Goal: Information Seeking & Learning: Learn about a topic

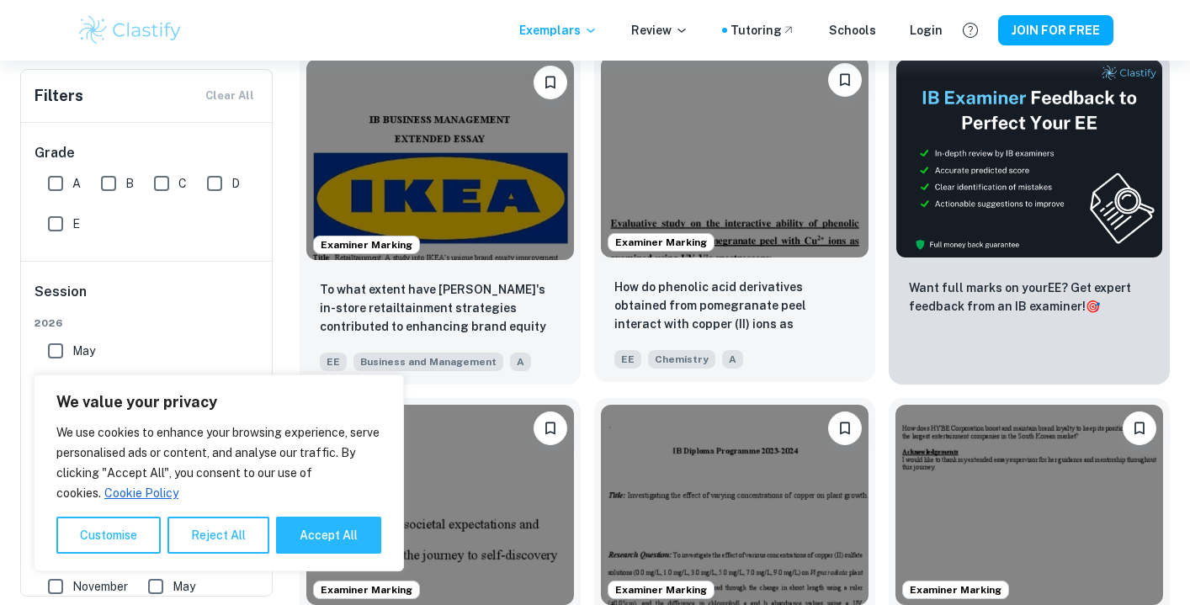
scroll to position [391, 0]
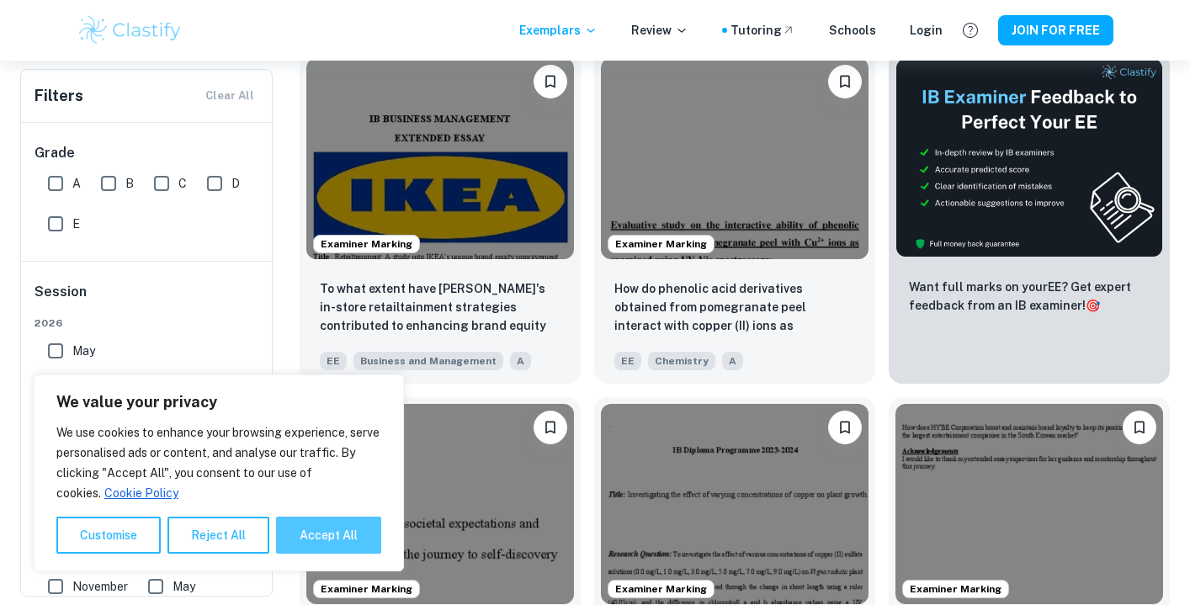
click at [303, 534] on button "Accept All" at bounding box center [328, 535] width 105 height 37
checkbox input "true"
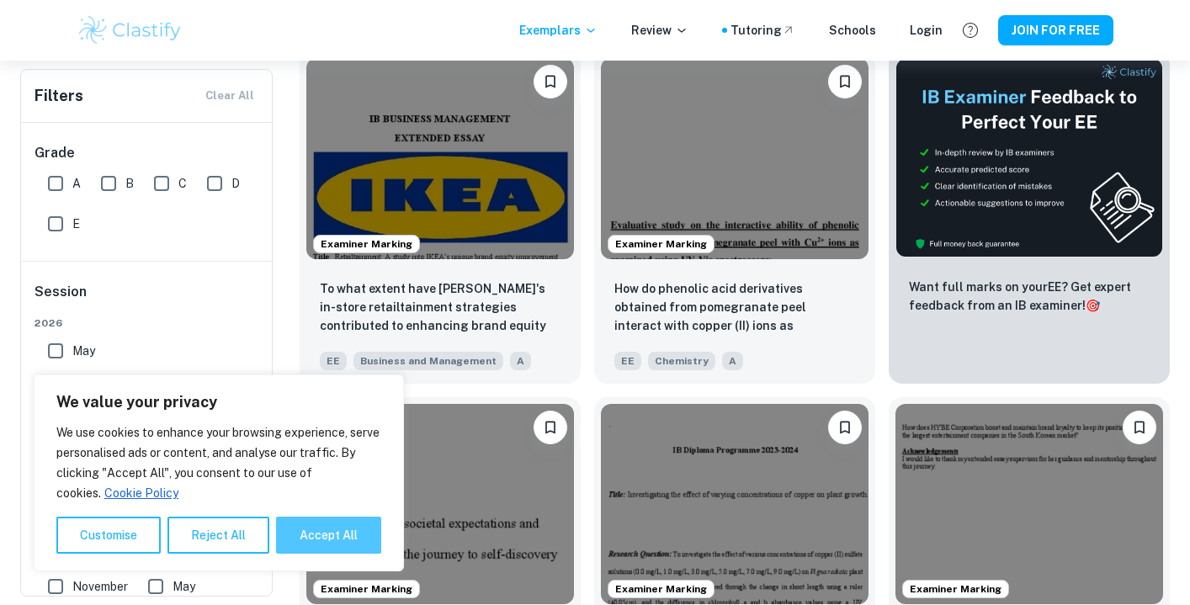
checkbox input "true"
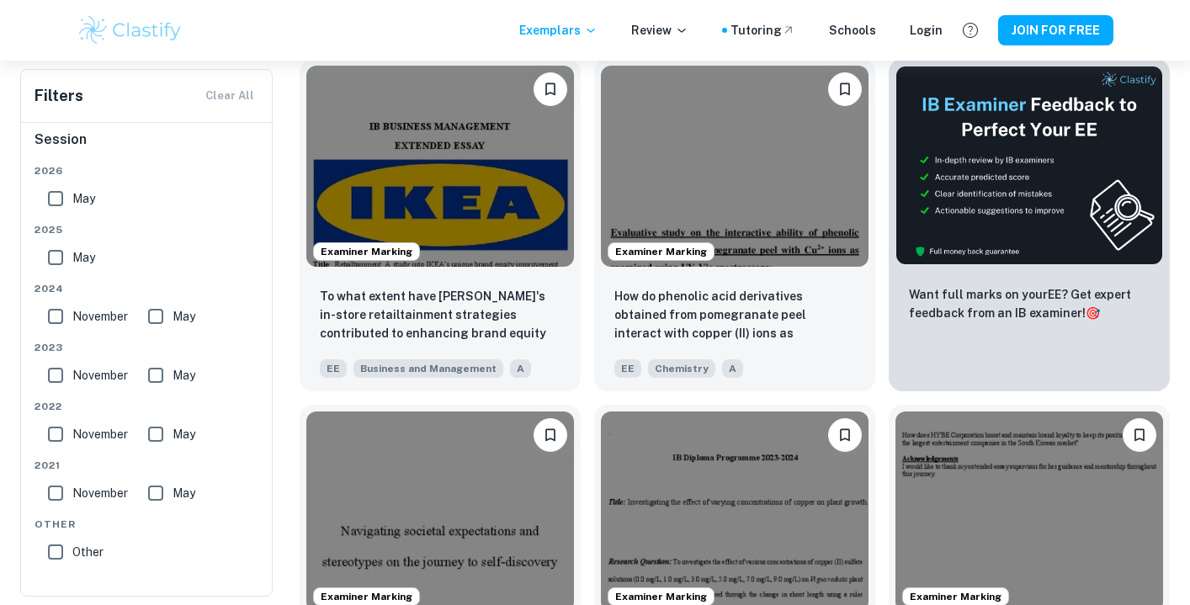
scroll to position [354, 0]
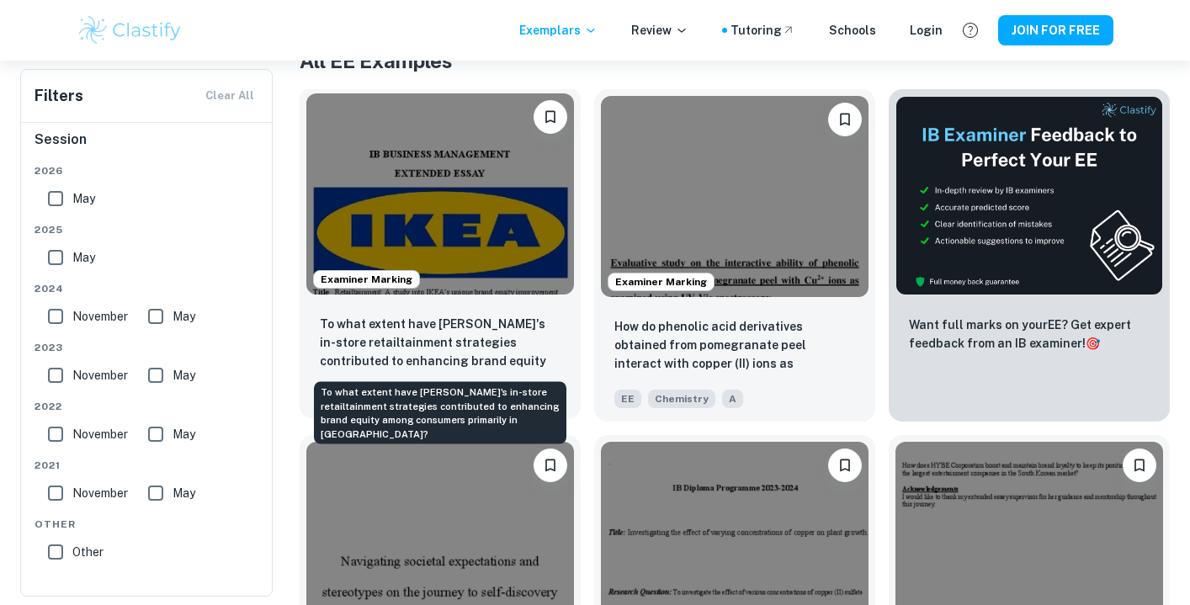
click at [450, 343] on p "To what extent have [PERSON_NAME]'s in-store retailtainment strategies contribu…" at bounding box center [440, 343] width 241 height 57
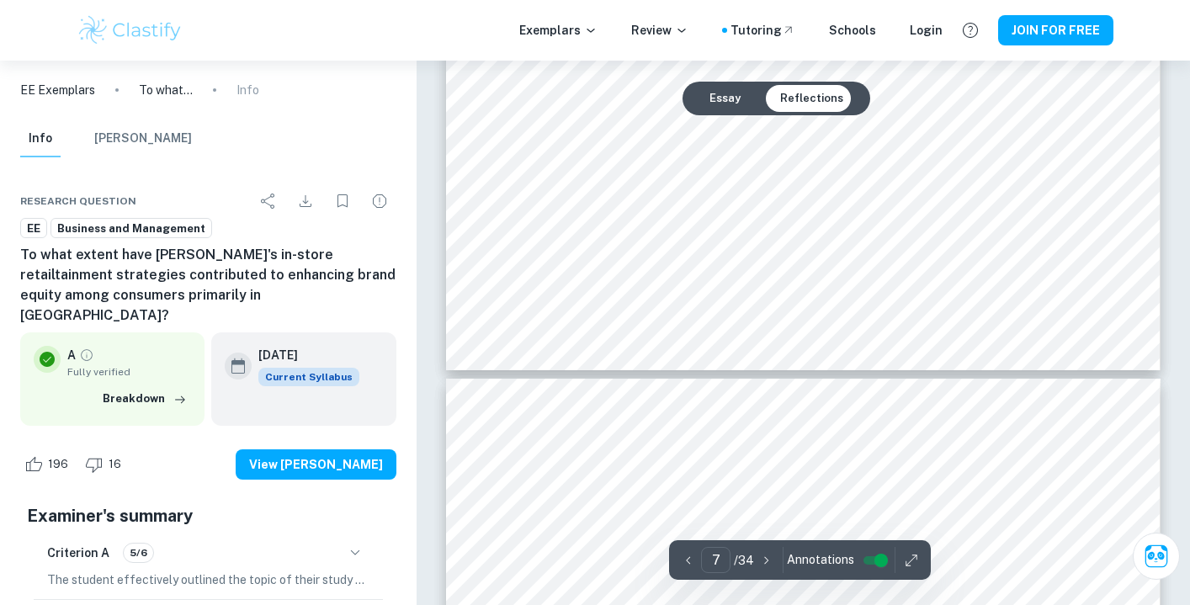
scroll to position [7051, 0]
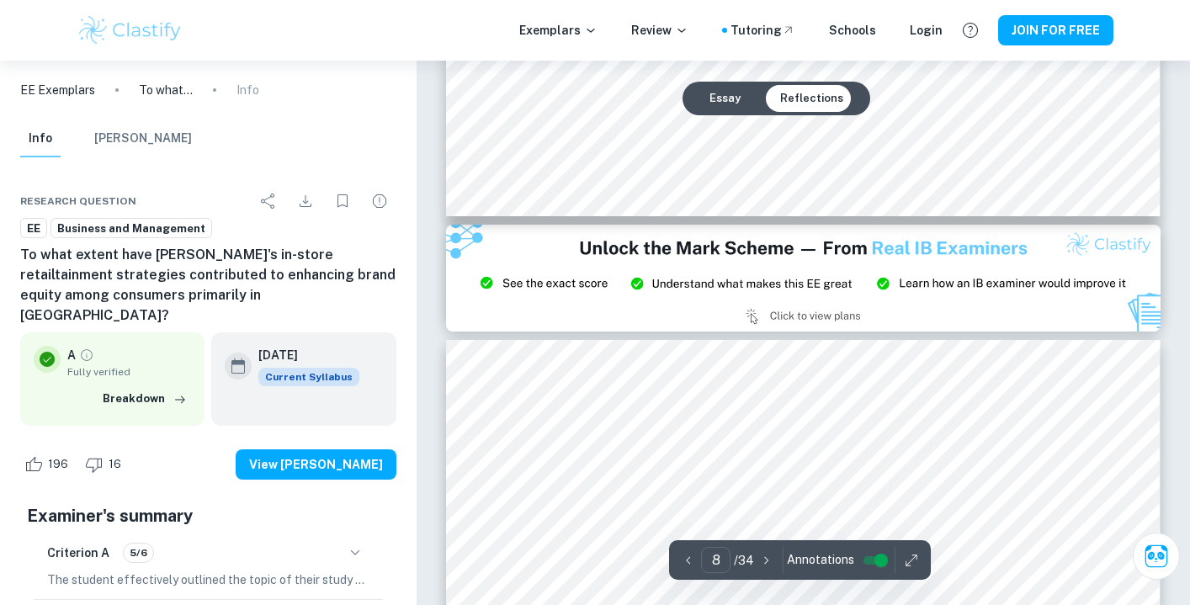
type input "9"
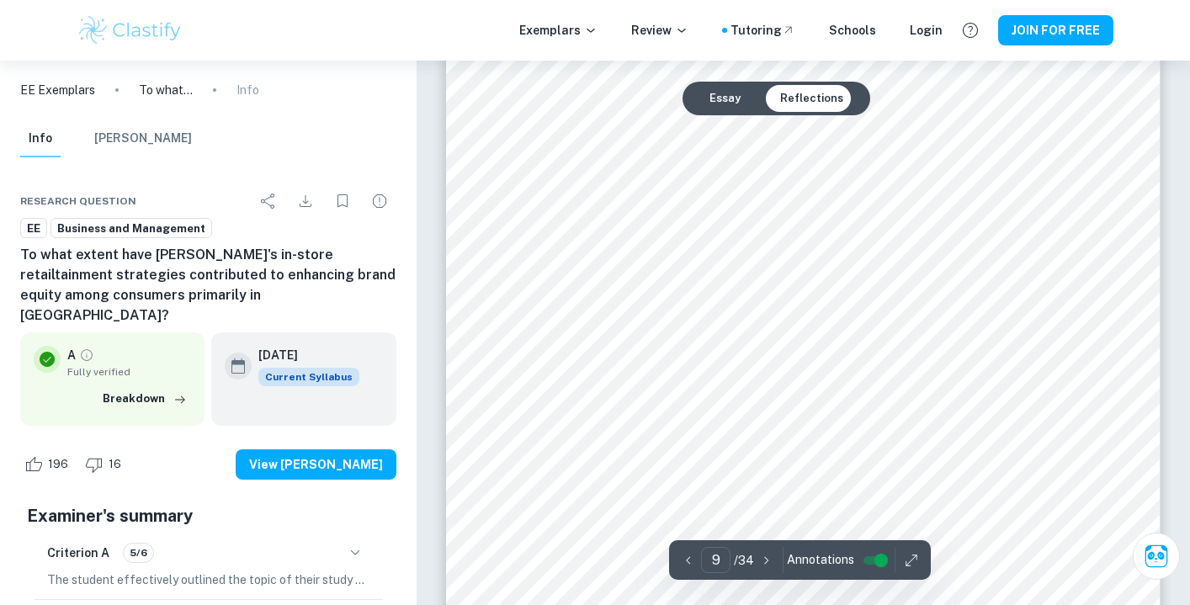
scroll to position [8750, 0]
